Goal: Check status: Check status

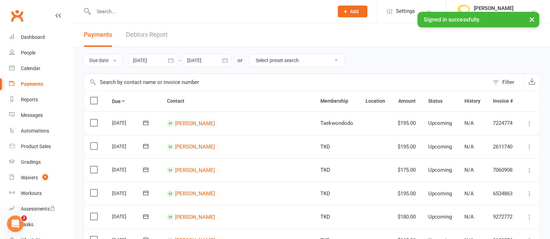
click at [172, 59] on icon "button" at bounding box center [170, 60] width 7 height 7
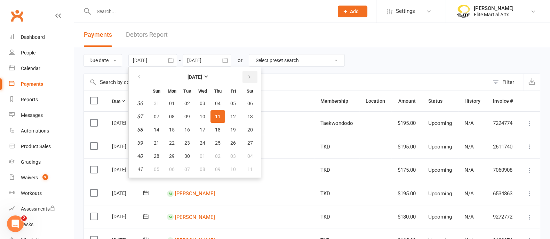
click at [248, 78] on icon "button" at bounding box center [249, 77] width 5 height 6
click at [173, 131] on span "13" at bounding box center [172, 130] width 6 height 6
type input "[DATE]"
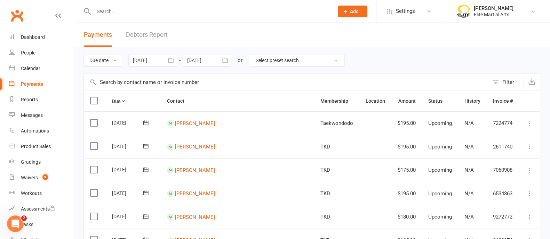
click at [225, 62] on icon "button" at bounding box center [224, 60] width 7 height 7
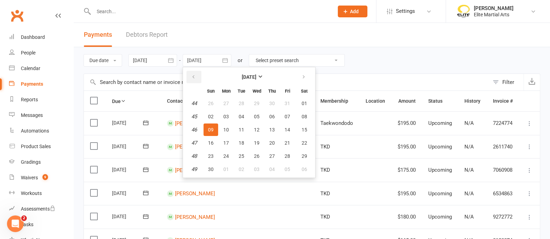
click at [192, 75] on icon "button" at bounding box center [193, 77] width 5 height 6
click at [274, 131] on button "16" at bounding box center [272, 130] width 15 height 13
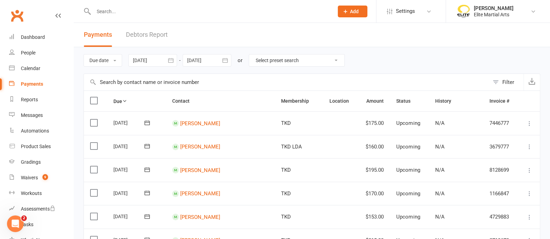
click at [224, 62] on icon "button" at bounding box center [224, 60] width 7 height 7
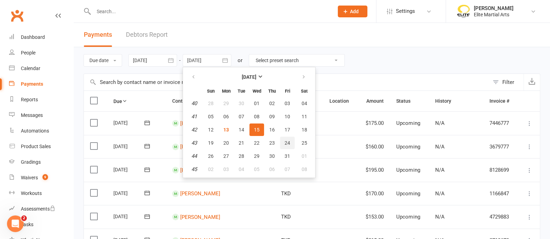
click at [287, 145] on span "24" at bounding box center [287, 143] width 6 height 6
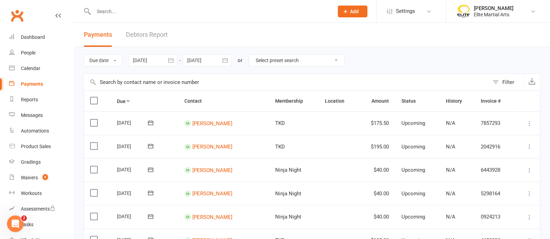
click at [226, 59] on icon "button" at bounding box center [224, 60] width 7 height 7
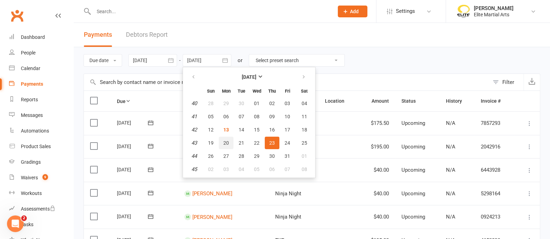
click at [228, 139] on button "20" at bounding box center [226, 143] width 15 height 13
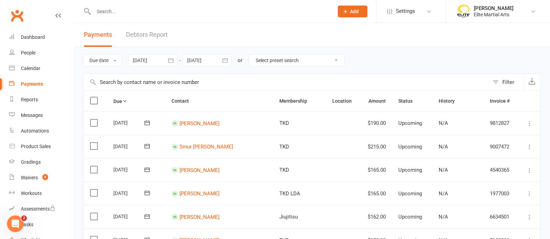
click at [225, 59] on icon "button" at bounding box center [224, 60] width 7 height 7
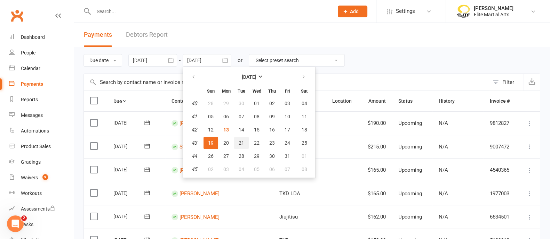
click at [238, 139] on button "21" at bounding box center [241, 143] width 15 height 13
type input "[DATE]"
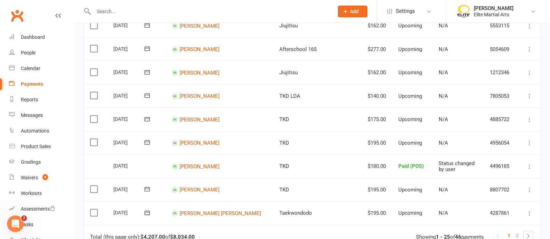
scroll to position [582, 0]
